Goal: Task Accomplishment & Management: Use online tool/utility

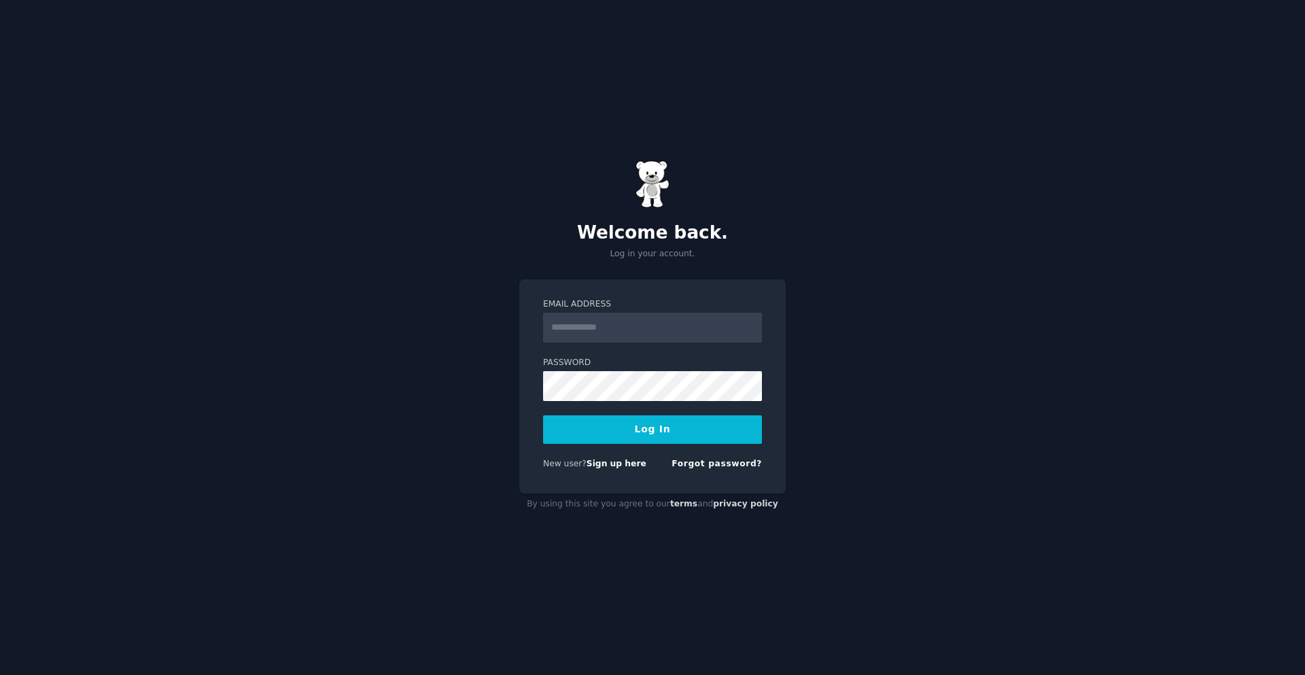
type input "**********"
drag, startPoint x: 679, startPoint y: 345, endPoint x: 691, endPoint y: 336, distance: 14.7
click at [680, 345] on form "**********" at bounding box center [652, 386] width 219 height 177
drag, startPoint x: 686, startPoint y: 333, endPoint x: 486, endPoint y: 330, distance: 199.8
click at [486, 330] on div "**********" at bounding box center [652, 337] width 1305 height 675
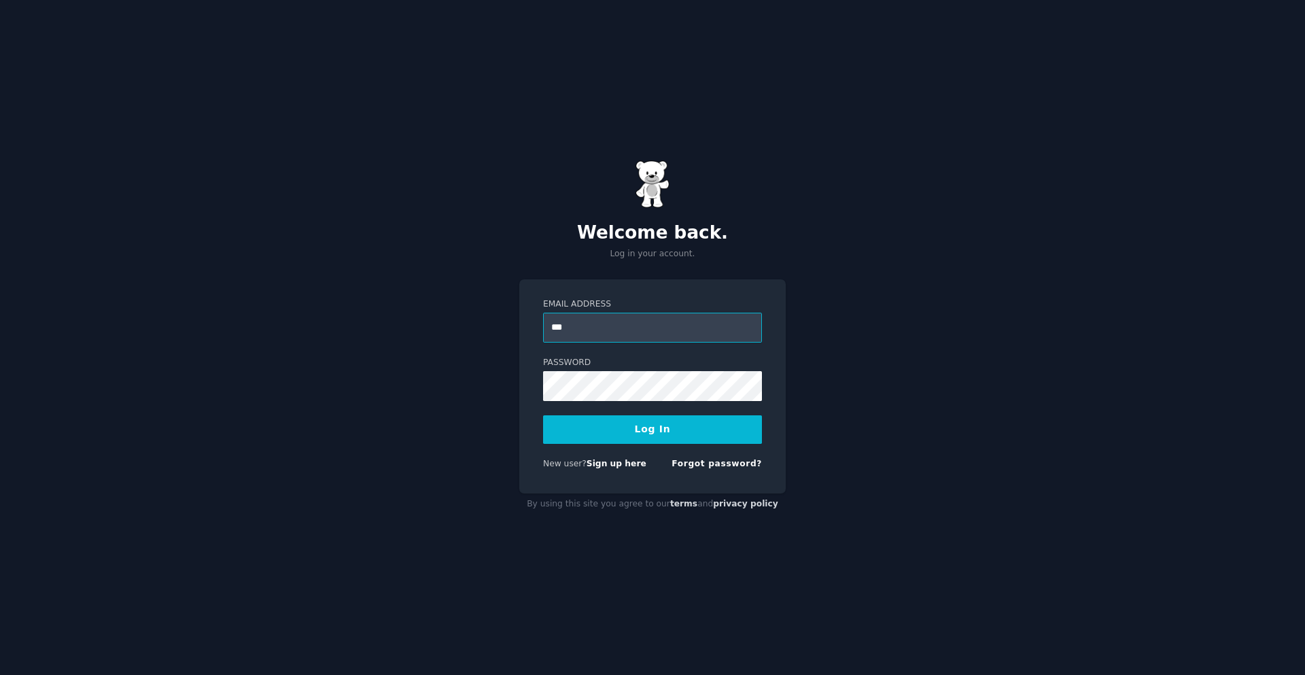
type input "**********"
click at [648, 434] on button "Log In" at bounding box center [652, 429] width 219 height 29
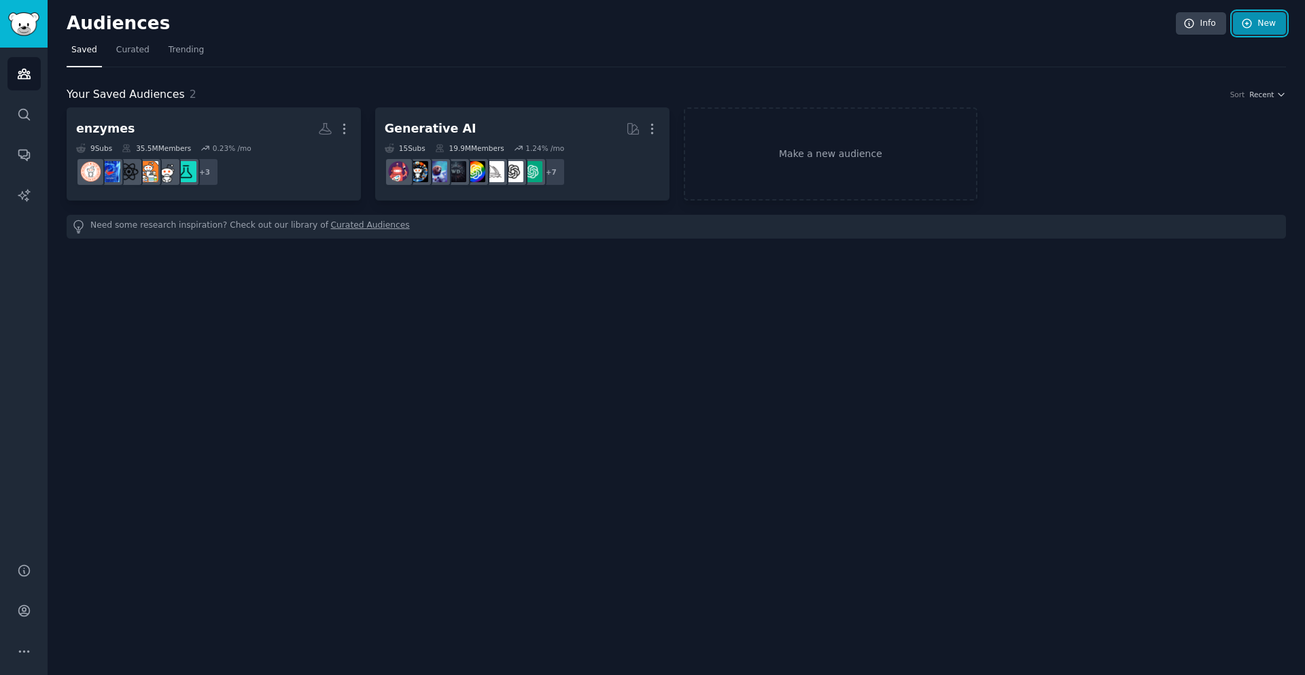
click at [1237, 13] on link "New" at bounding box center [1259, 23] width 53 height 23
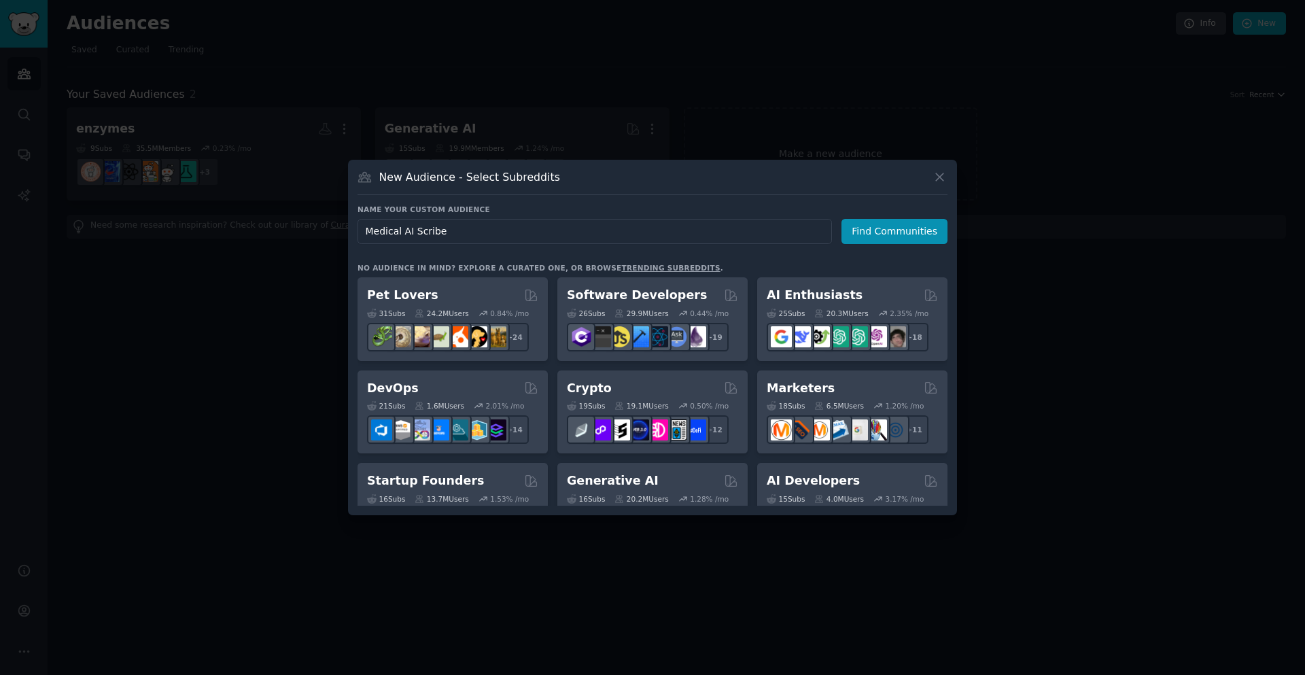
type input "Medical AI Scribe"
click at [888, 263] on div "Name your custom audience Audience Name Medical AI Scribe Find Communities" at bounding box center [652, 384] width 590 height 243
click at [890, 227] on button "Find Communities" at bounding box center [894, 231] width 106 height 25
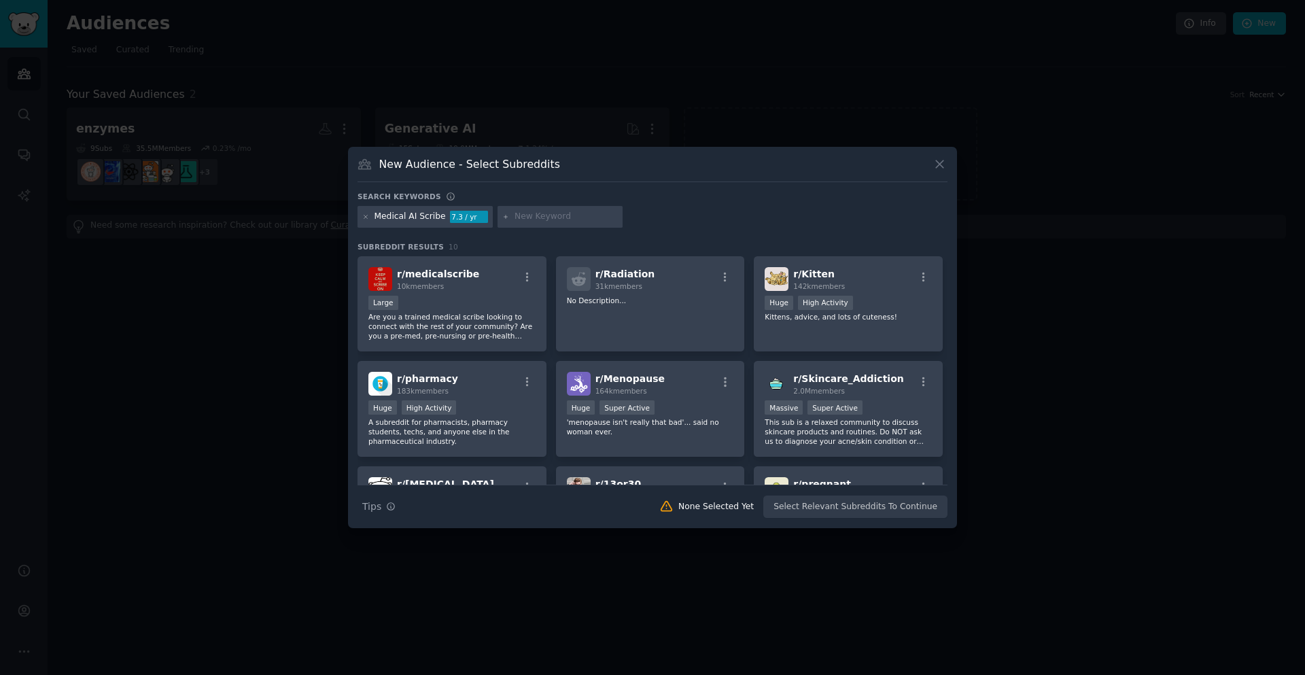
click at [569, 211] on input "text" at bounding box center [565, 217] width 103 height 12
type input "Medical Note Taking"
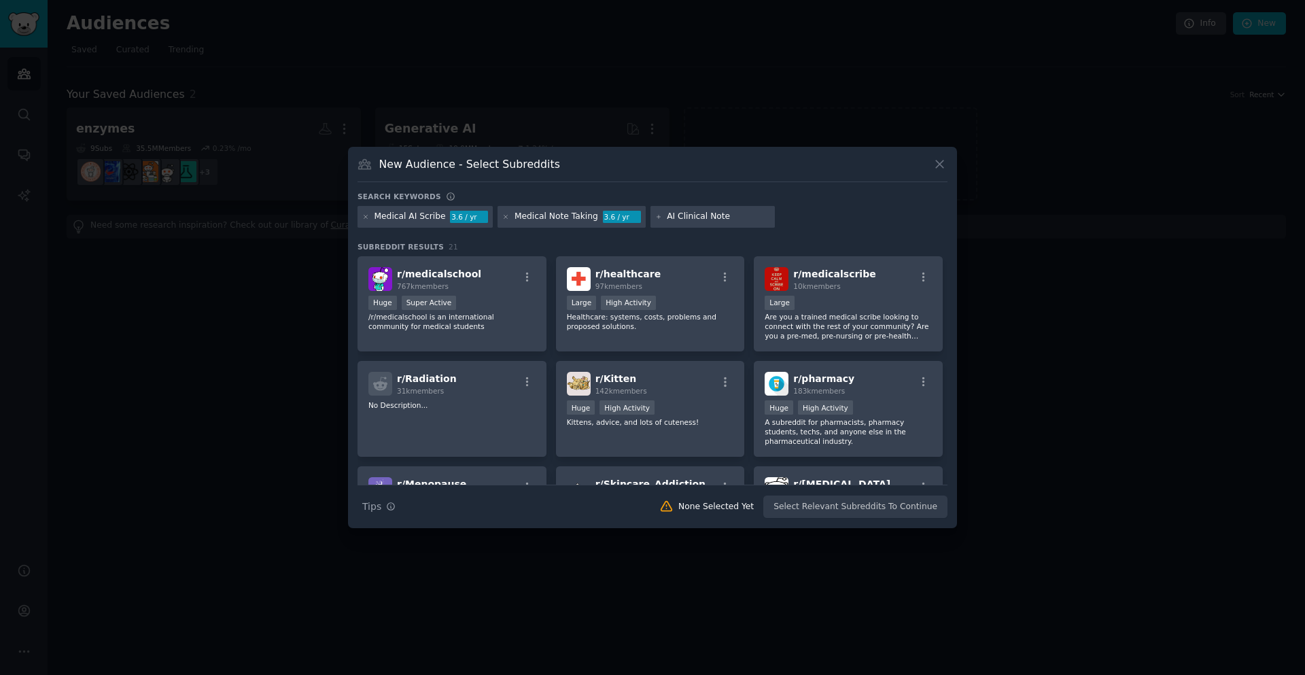
type input "AI Clinical Notes"
click at [491, 317] on p "/r/medicalschool is an international community for medical students" at bounding box center [451, 321] width 167 height 19
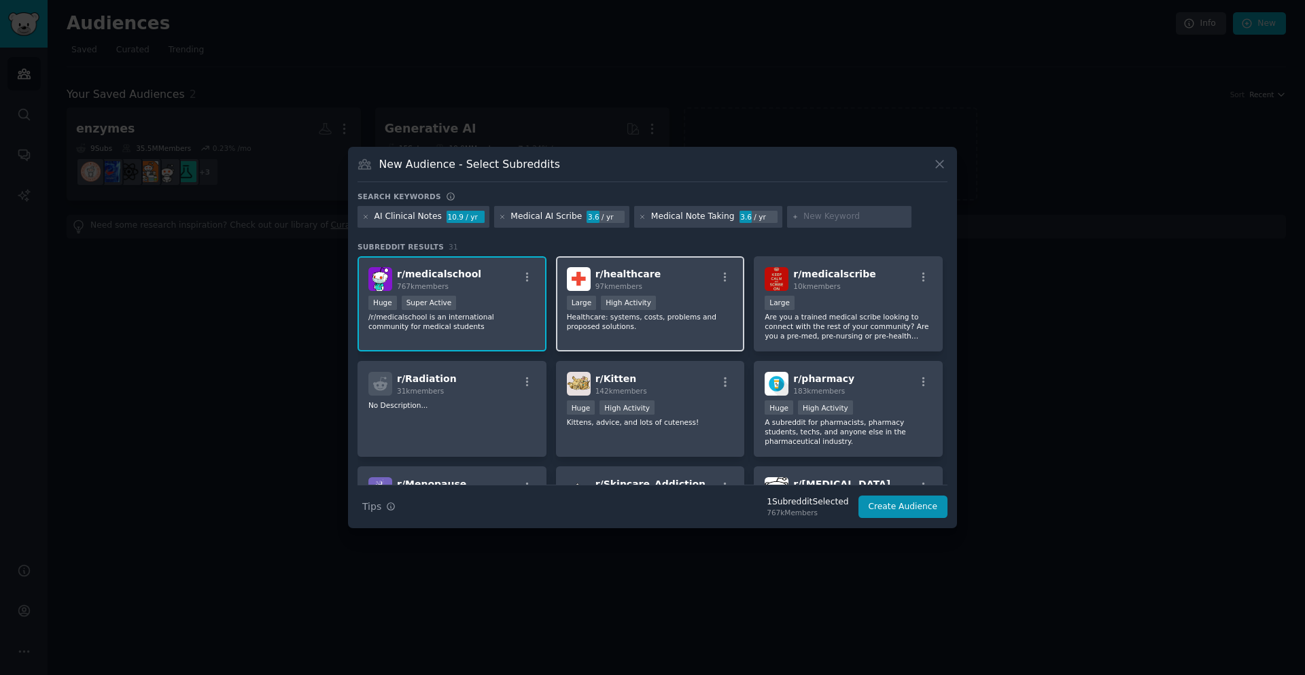
click at [627, 340] on div "r/ healthcare 97k members Large High Activity Healthcare: systems, costs, probl…" at bounding box center [650, 304] width 189 height 96
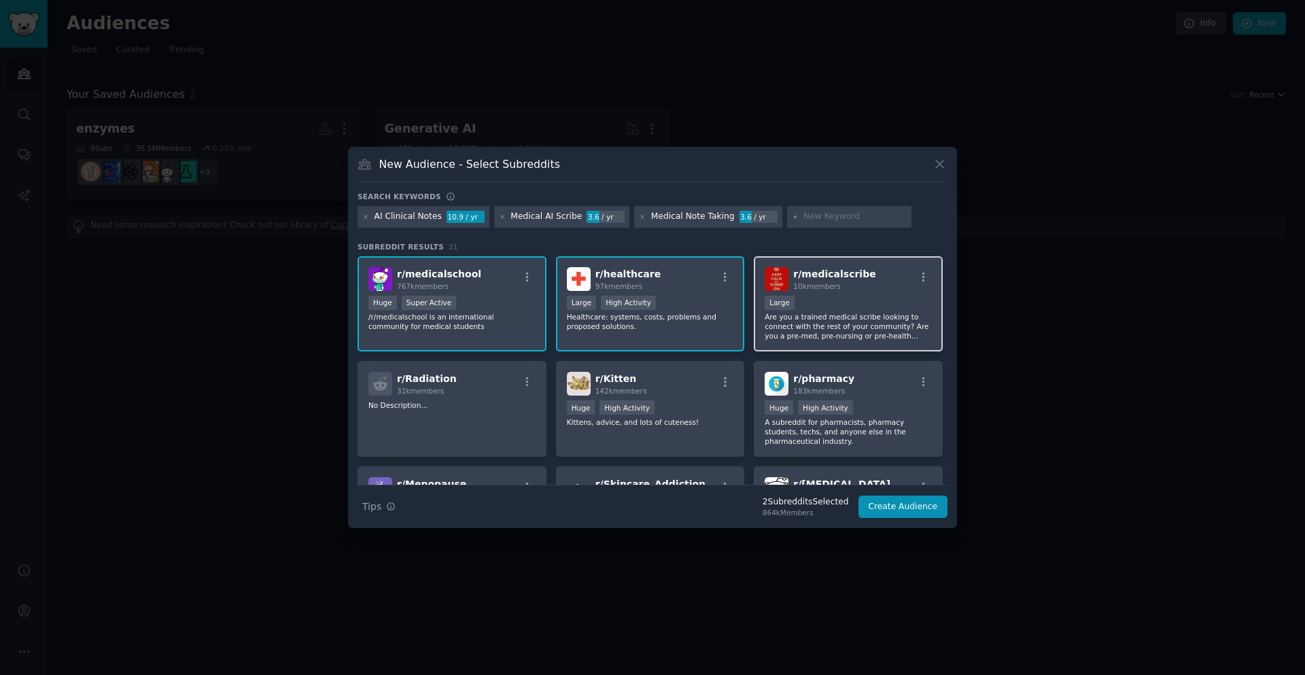
click at [881, 349] on div "r/ medicalscribe 10k members Large Are you a trained medical scribe looking to …" at bounding box center [848, 304] width 189 height 96
click at [884, 315] on p "Are you a trained medical scribe looking to connect with the rest of your commu…" at bounding box center [848, 326] width 167 height 29
click at [928, 516] on button "Create Audience" at bounding box center [903, 506] width 90 height 23
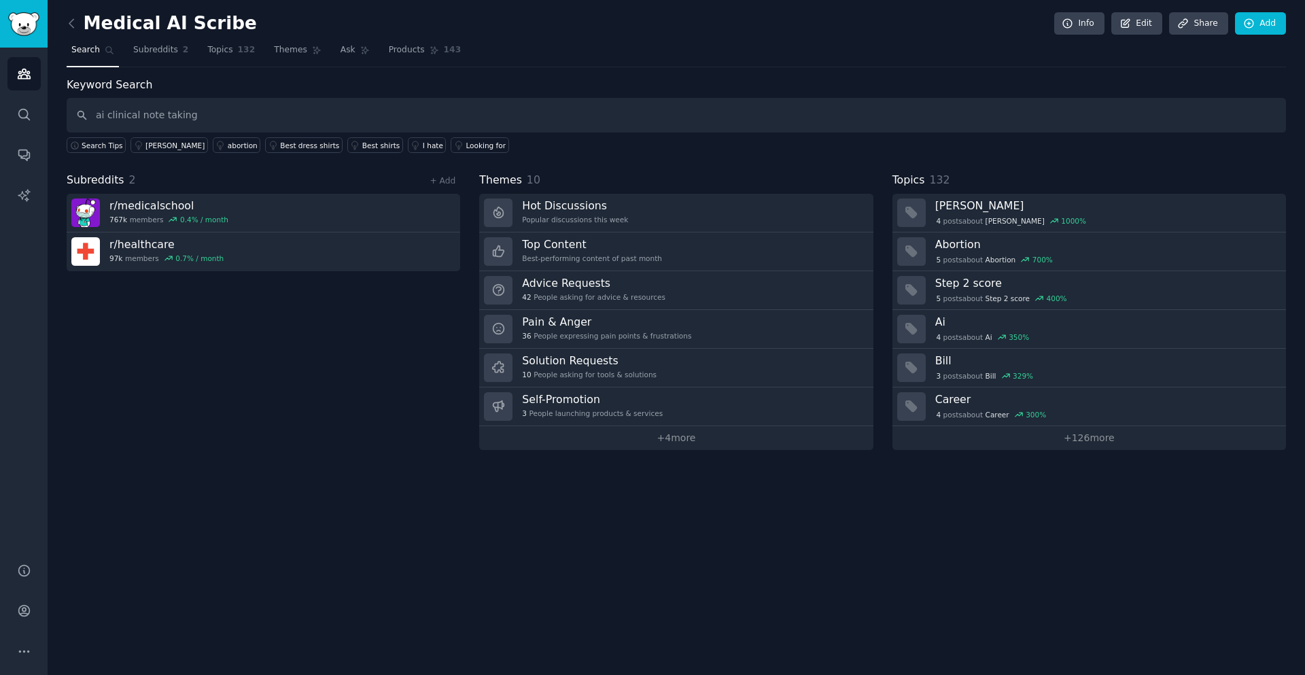
type input "ai clinical note taking"
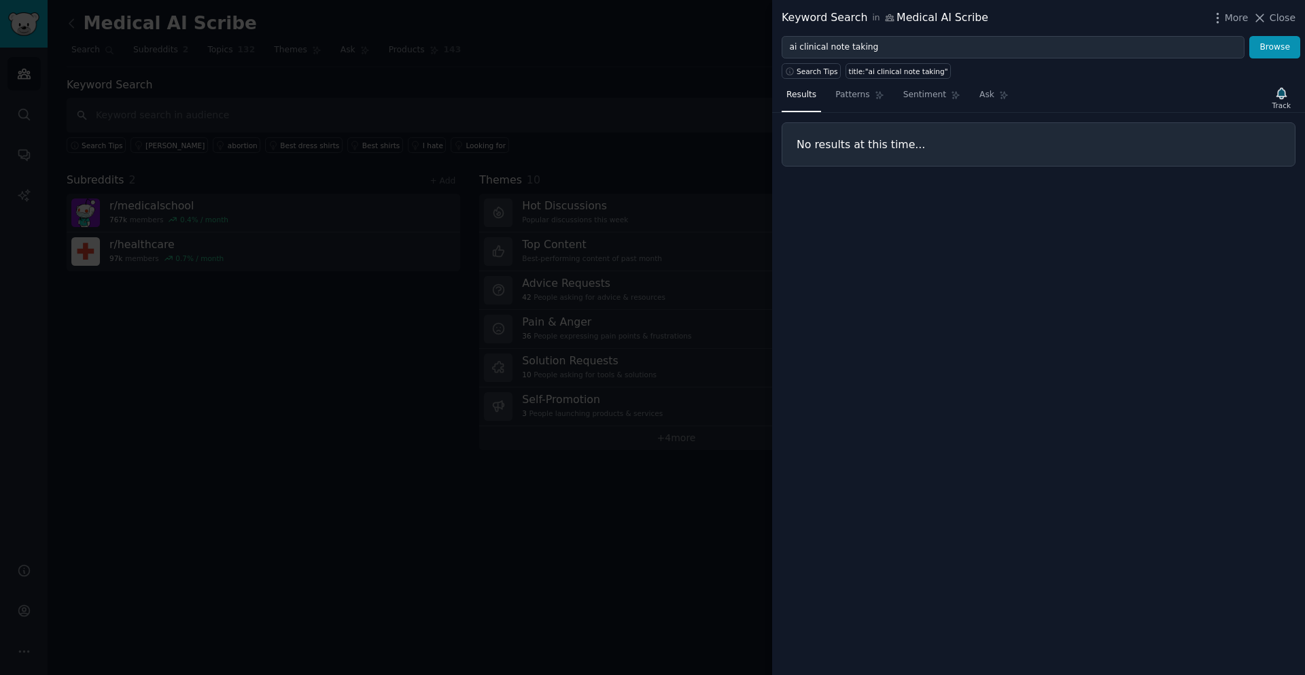
click at [604, 114] on div at bounding box center [652, 337] width 1305 height 675
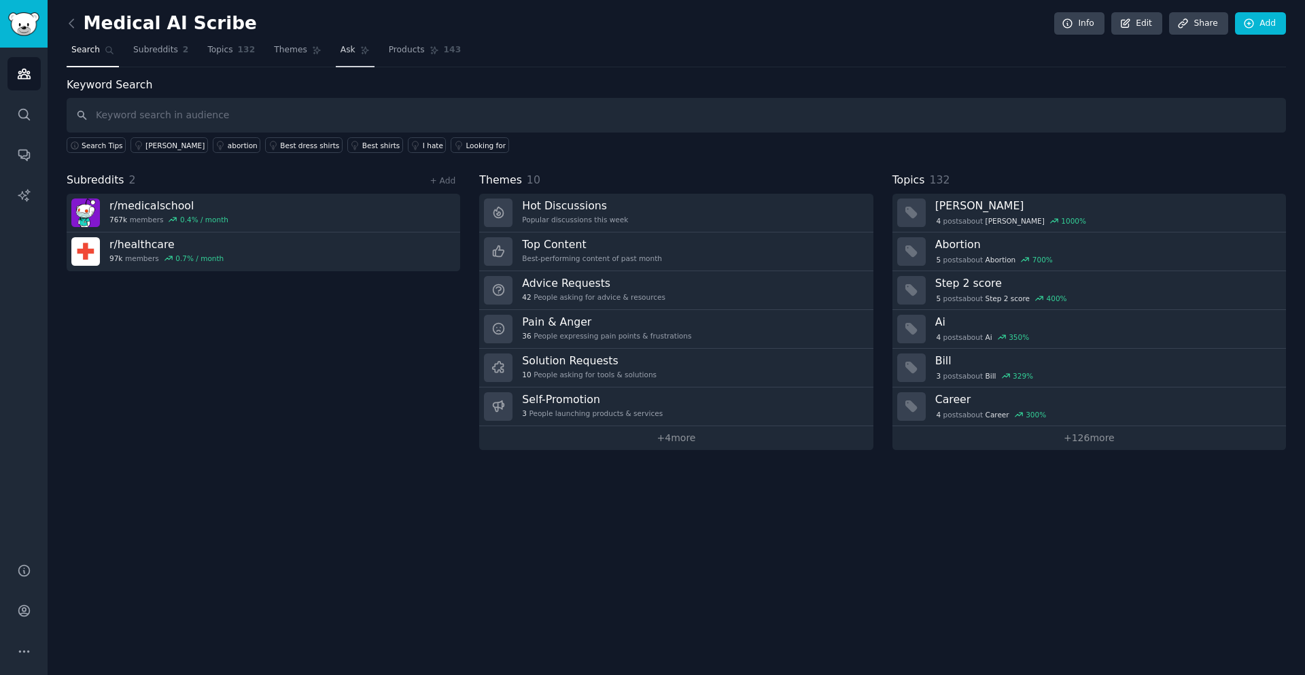
click at [341, 57] on link "Ask" at bounding box center [355, 53] width 39 height 28
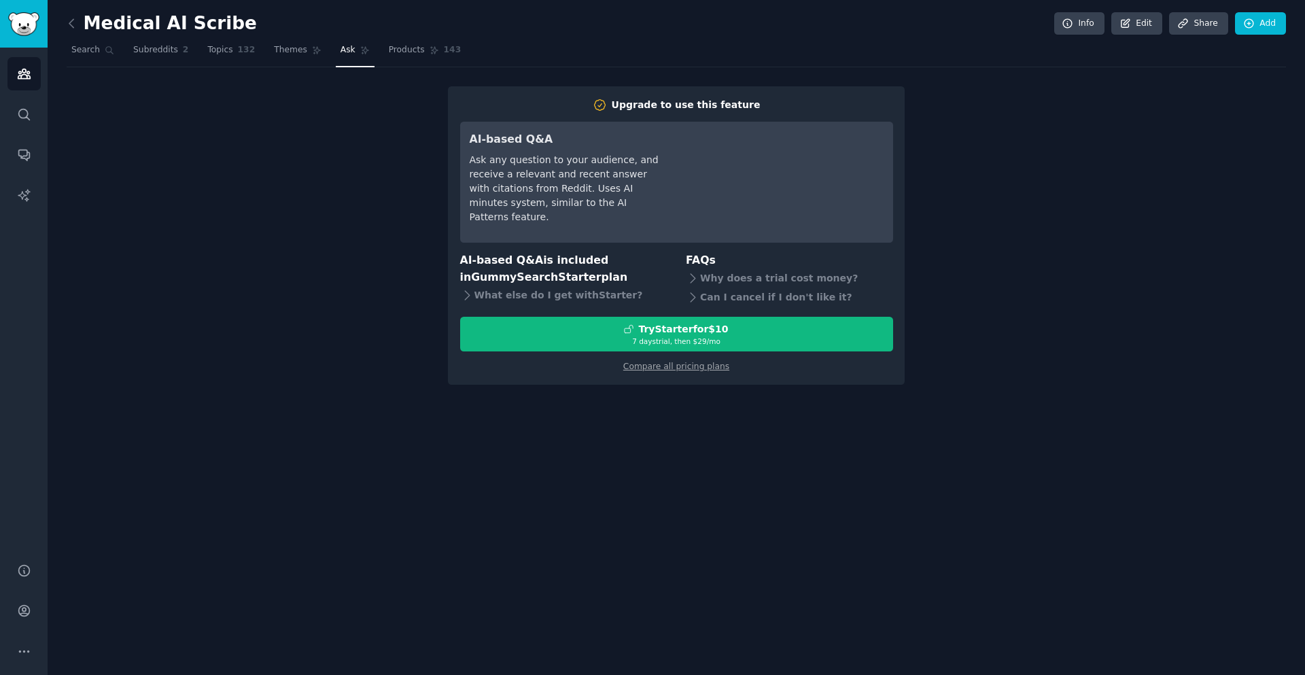
click at [232, 208] on div "Upgrade to use this feature AI-based Q&A Ask any question to your audience, and…" at bounding box center [676, 235] width 1219 height 298
click at [190, 49] on nav "Search Subreddits 2 Topics 132 Themes Ask Products 143" at bounding box center [676, 53] width 1219 height 28
click at [228, 49] on link "Topics 132" at bounding box center [231, 53] width 57 height 28
